Goal: Task Accomplishment & Management: Manage account settings

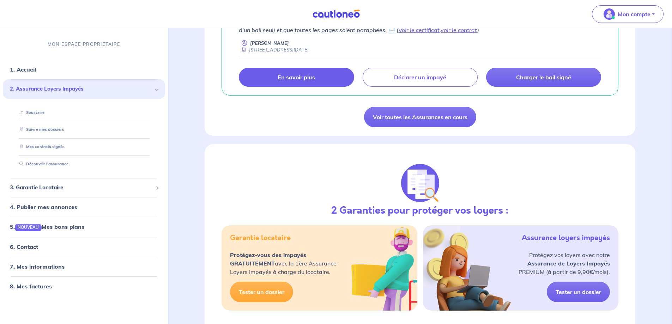
scroll to position [176, 0]
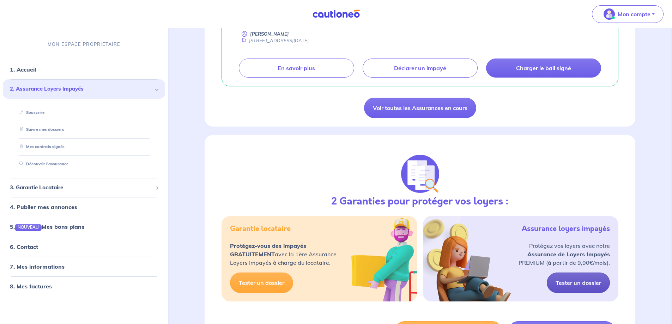
click at [578, 283] on link "Tester un dossier" at bounding box center [578, 283] width 63 height 20
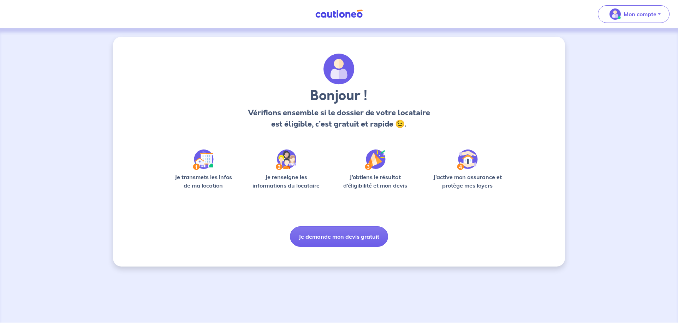
click at [204, 166] on img at bounding box center [203, 160] width 21 height 20
click at [205, 185] on p "Je transmets les infos de ma location" at bounding box center [202, 181] width 67 height 17
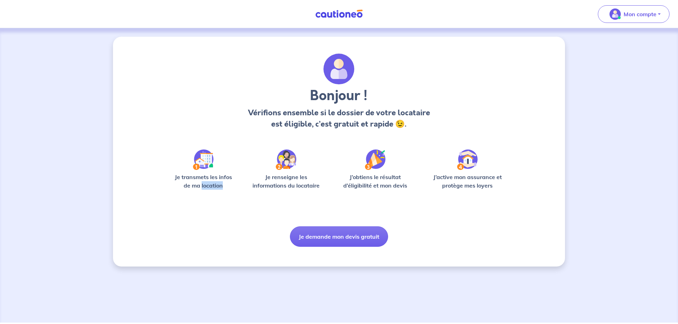
click at [205, 185] on p "Je transmets les infos de ma location" at bounding box center [202, 181] width 67 height 17
click at [270, 177] on p "Je renseigne les informations du locataire" at bounding box center [286, 181] width 76 height 17
click at [271, 177] on p "Je renseigne les informations du locataire" at bounding box center [286, 181] width 76 height 17
click at [375, 160] on img at bounding box center [375, 160] width 21 height 20
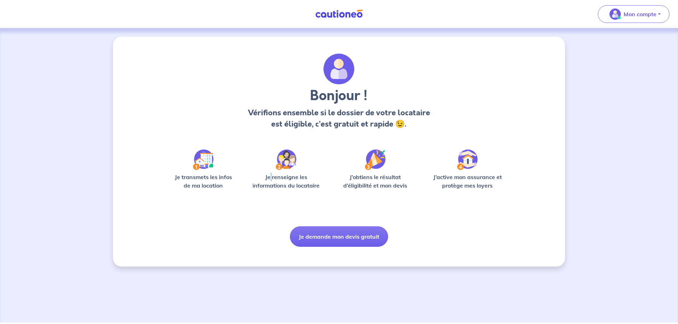
click at [372, 160] on img at bounding box center [375, 160] width 21 height 20
click at [472, 179] on p "J’active mon assurance et protège mes loyers" at bounding box center [467, 181] width 82 height 17
click at [339, 89] on h3 "Bonjour !" at bounding box center [339, 96] width 186 height 17
click at [343, 17] on img at bounding box center [338, 14] width 53 height 9
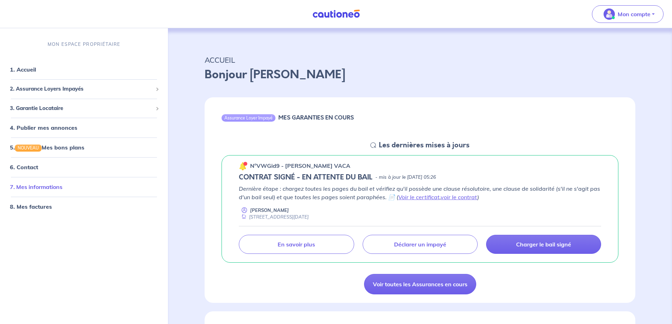
click at [26, 190] on link "7. Mes informations" at bounding box center [36, 187] width 53 height 7
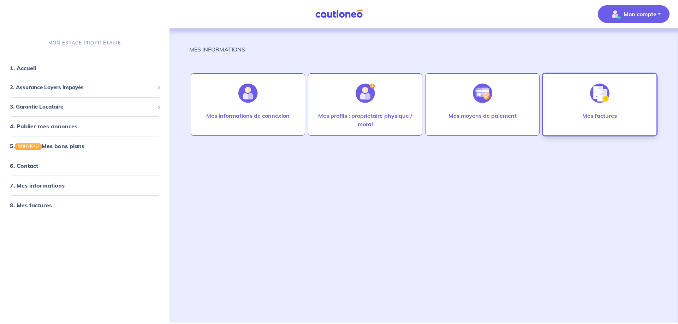
click at [595, 97] on img at bounding box center [599, 93] width 19 height 19
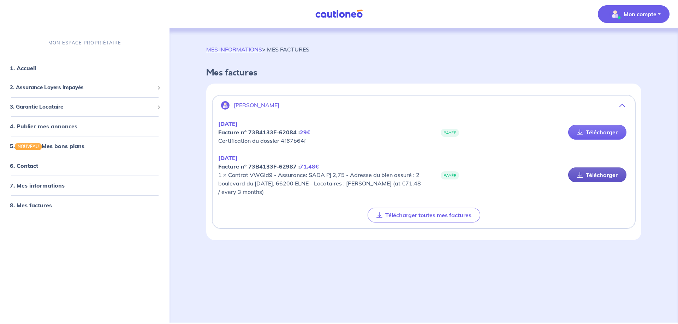
click at [598, 173] on link "Télécharger" at bounding box center [597, 175] width 58 height 15
click at [594, 178] on link "Télécharger" at bounding box center [597, 175] width 58 height 15
click at [601, 133] on link "Télécharger" at bounding box center [597, 132] width 58 height 15
